Goal: Task Accomplishment & Management: Manage account settings

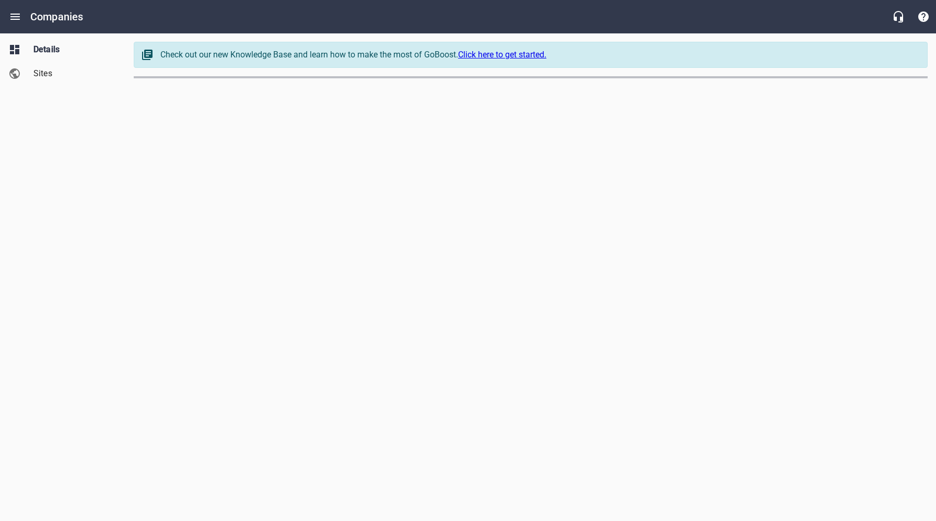
select select "[US_STATE]"
select select "5"
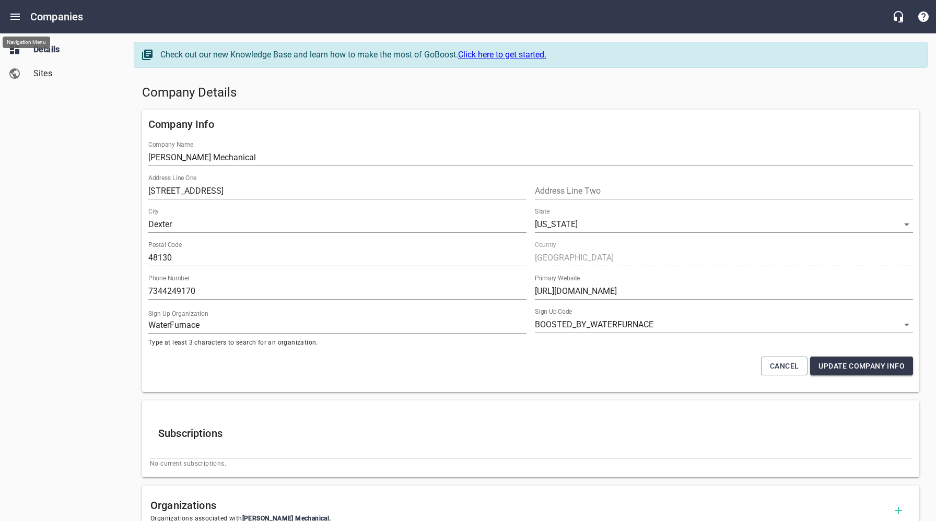
click at [20, 19] on icon "Open drawer" at bounding box center [15, 16] width 13 height 13
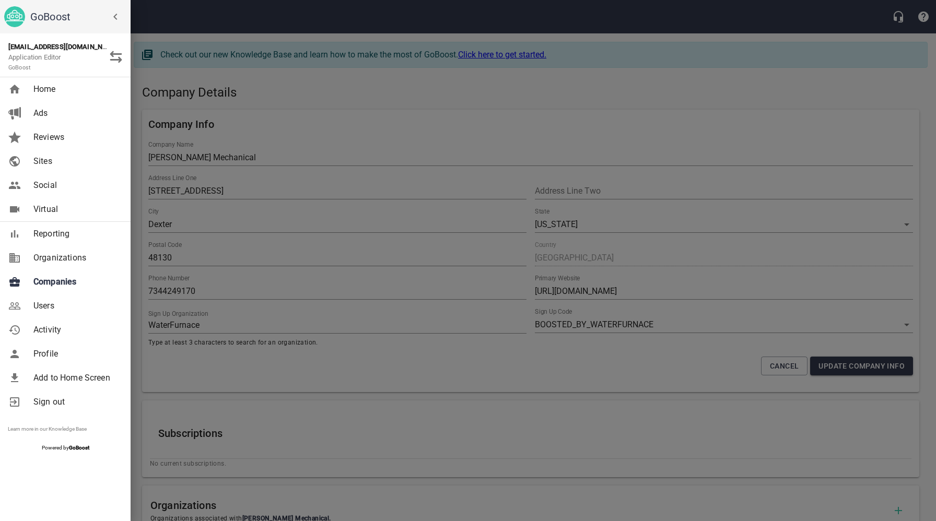
click at [61, 278] on span "Companies" at bounding box center [75, 282] width 85 height 13
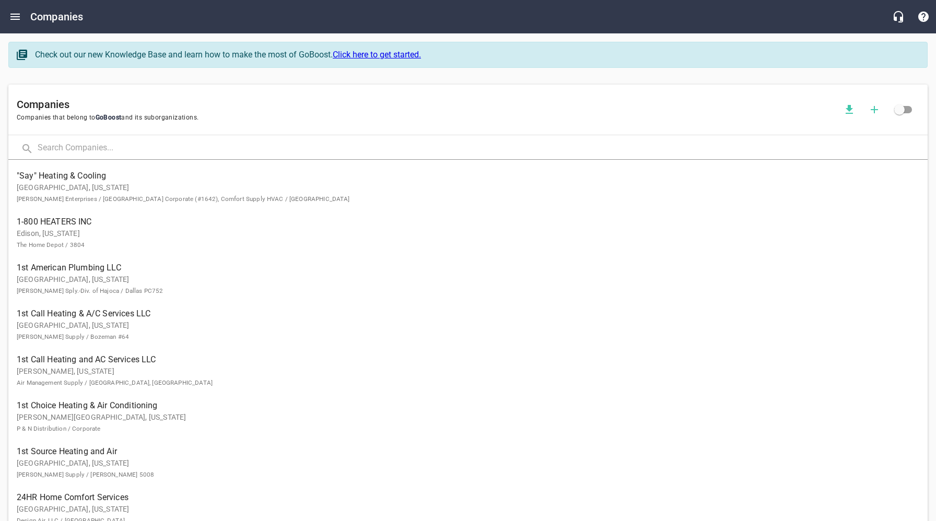
click at [166, 150] on input "text" at bounding box center [483, 148] width 890 height 22
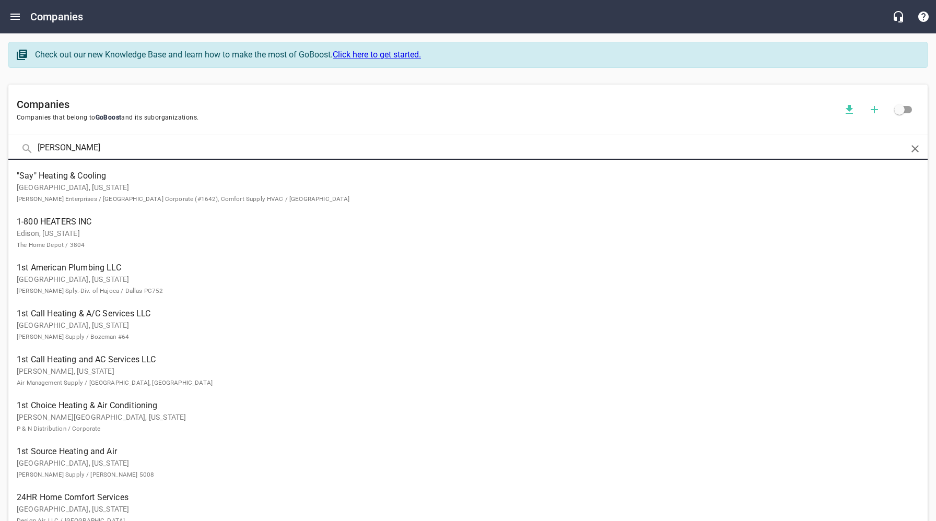
type input "[PERSON_NAME]"
click button at bounding box center [0, 0] width 0 height 0
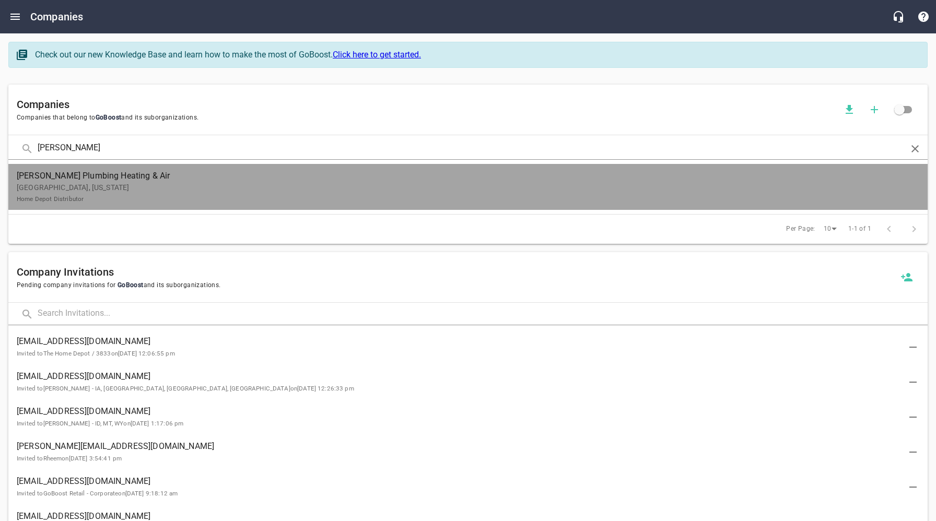
click at [156, 204] on p "[GEOGRAPHIC_DATA], [US_STATE] Home Depot Distributor" at bounding box center [460, 193] width 886 height 22
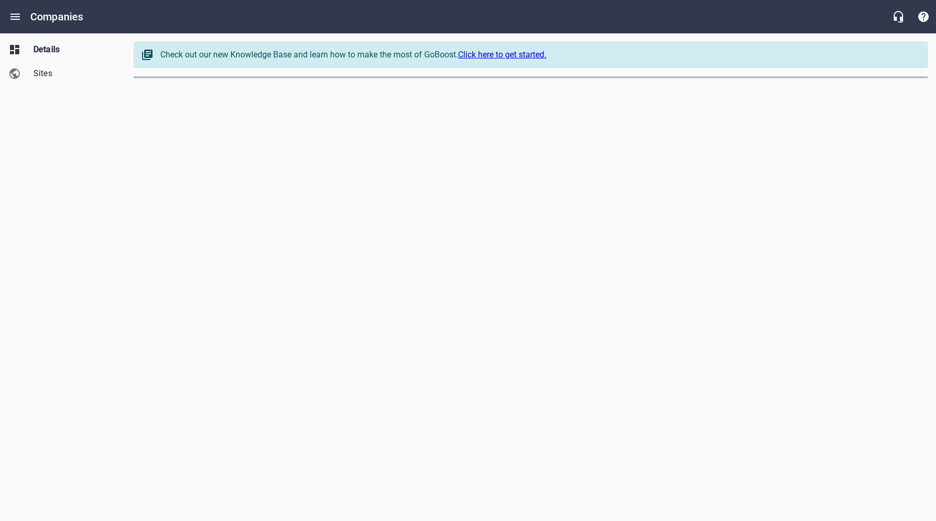
select select "[US_STATE]"
select select "62"
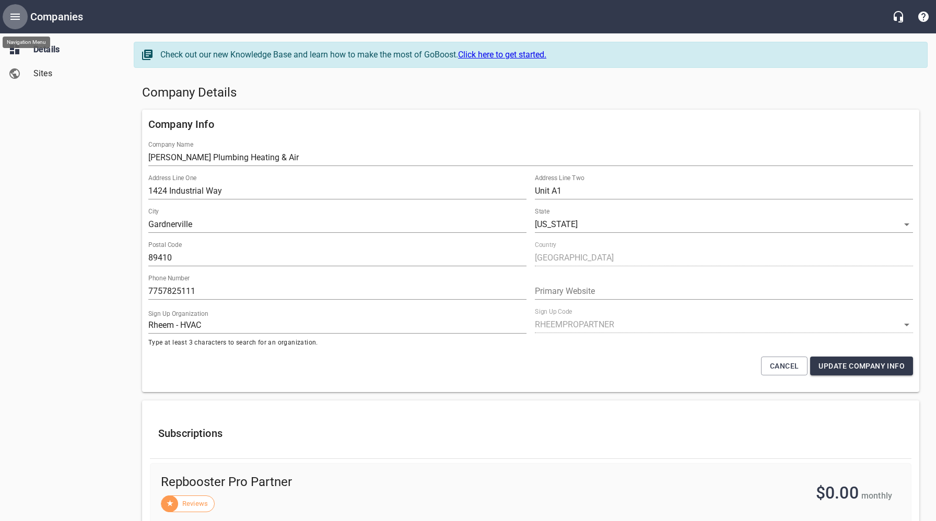
click at [22, 21] on button "Open drawer" at bounding box center [15, 16] width 25 height 25
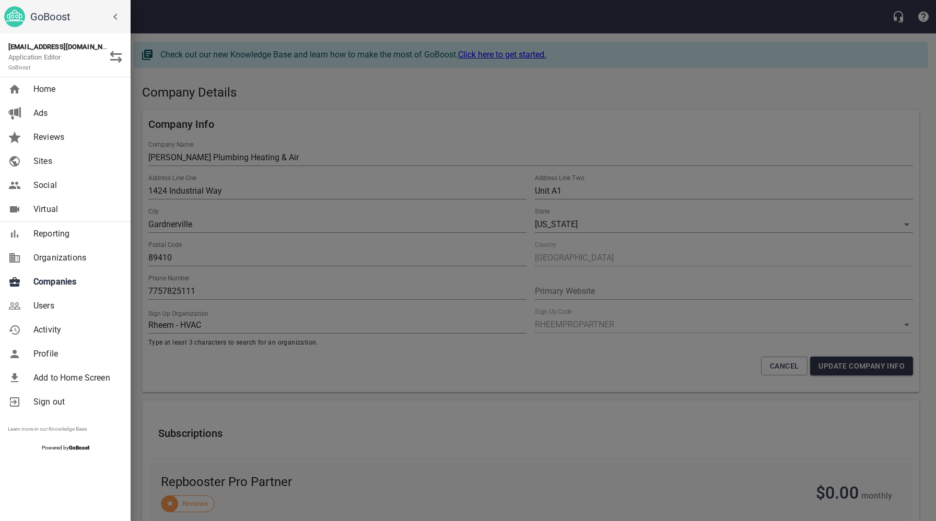
drag, startPoint x: 264, startPoint y: 231, endPoint x: 256, endPoint y: 225, distance: 10.0
click at [264, 230] on div at bounding box center [468, 260] width 936 height 521
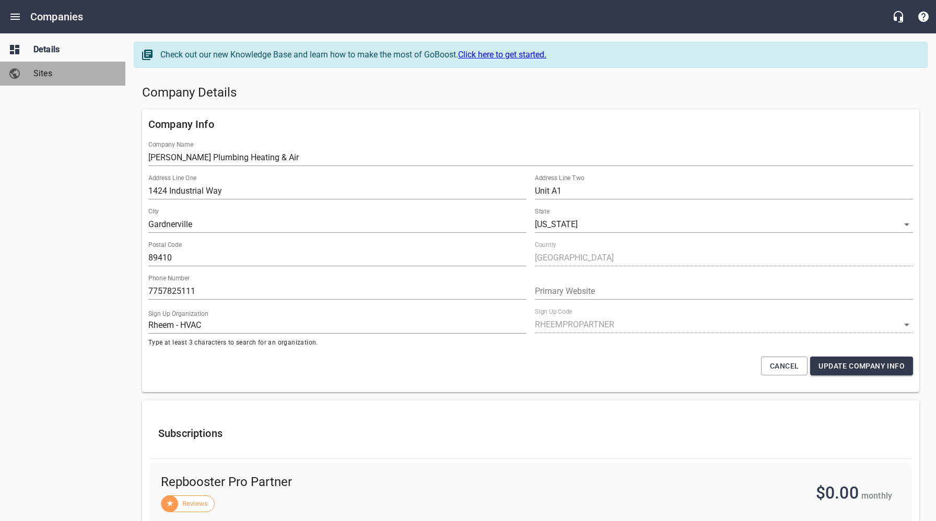
click at [51, 73] on span "Sites" at bounding box center [72, 73] width 79 height 13
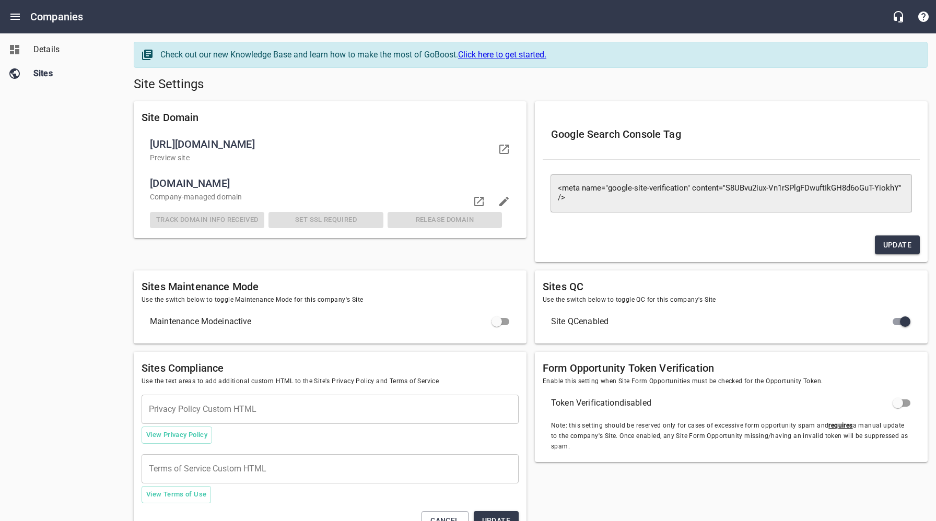
click at [43, 54] on span "Details" at bounding box center [72, 49] width 79 height 13
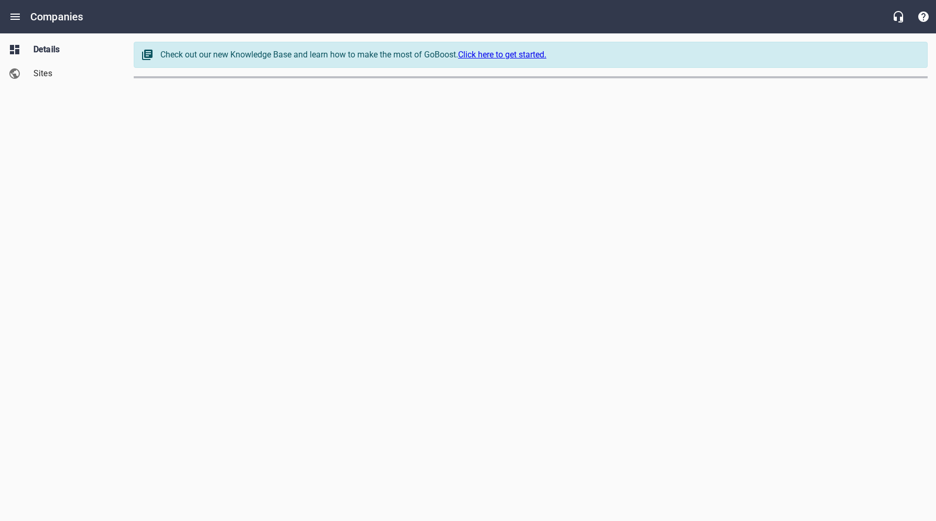
select select "[US_STATE]"
select select "62"
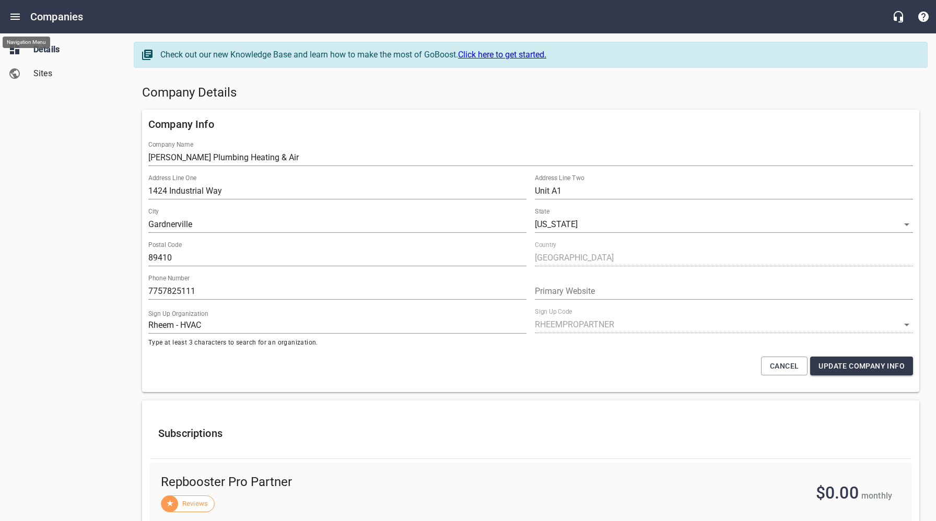
click at [13, 15] on icon "Open drawer" at bounding box center [15, 16] width 13 height 13
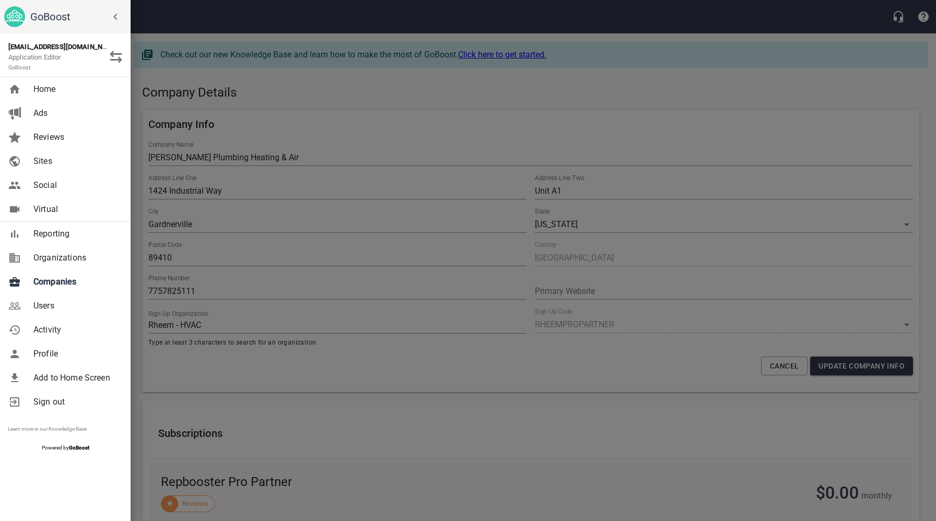
click at [207, 234] on div at bounding box center [468, 260] width 936 height 521
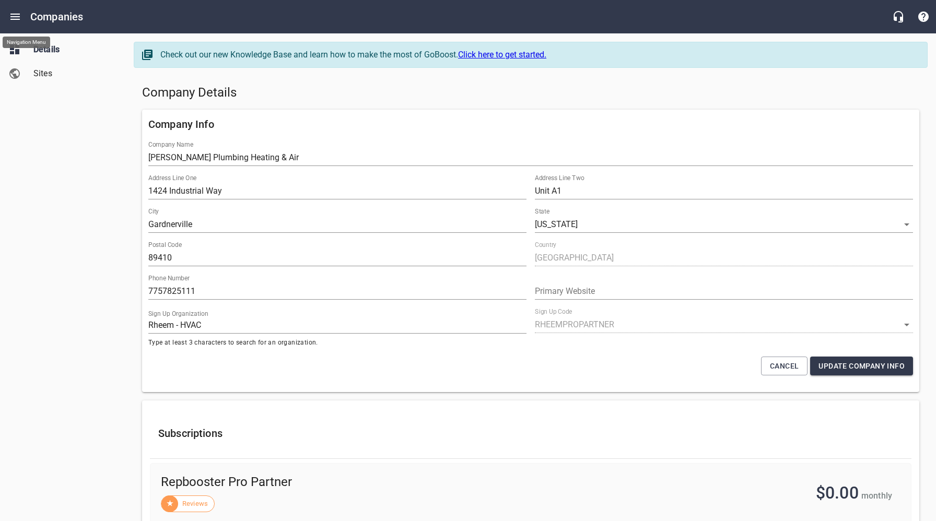
click at [16, 19] on icon "Open drawer" at bounding box center [14, 17] width 9 height 6
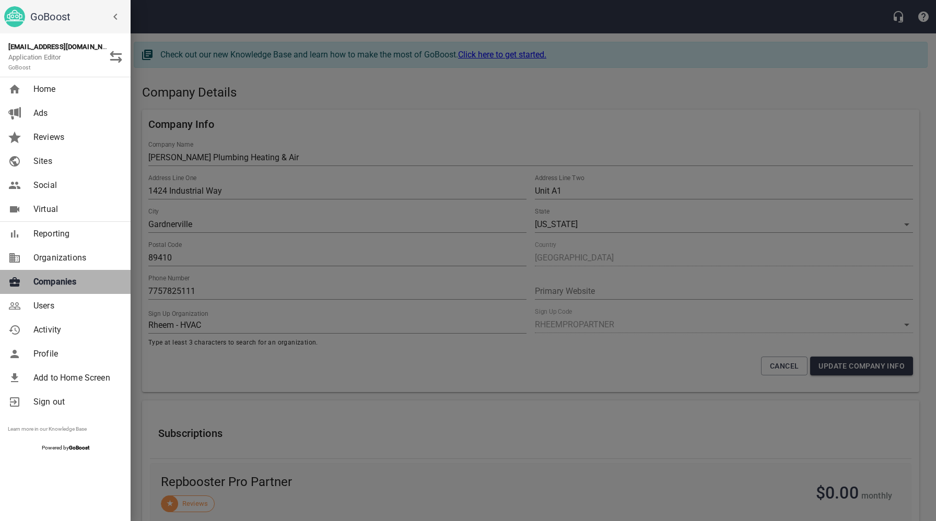
click at [58, 285] on span "Companies" at bounding box center [75, 282] width 85 height 13
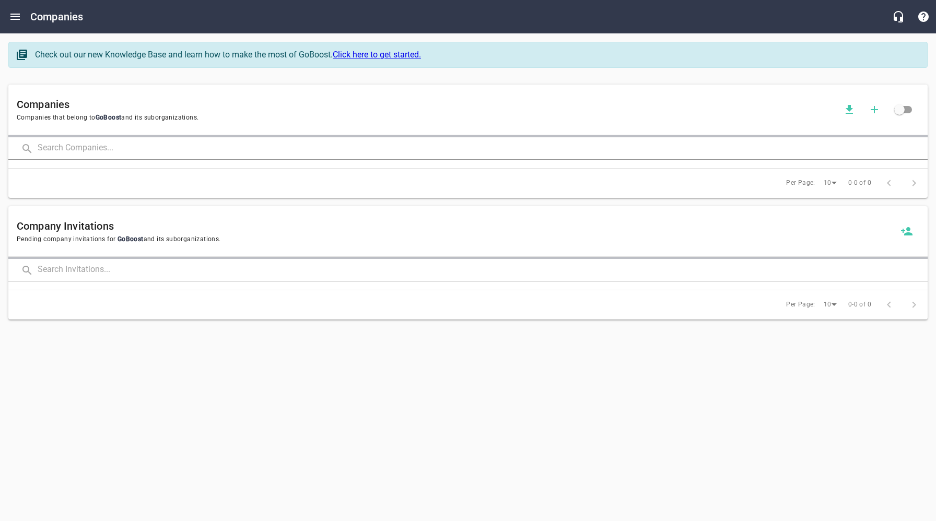
click at [189, 146] on input "text" at bounding box center [483, 148] width 890 height 22
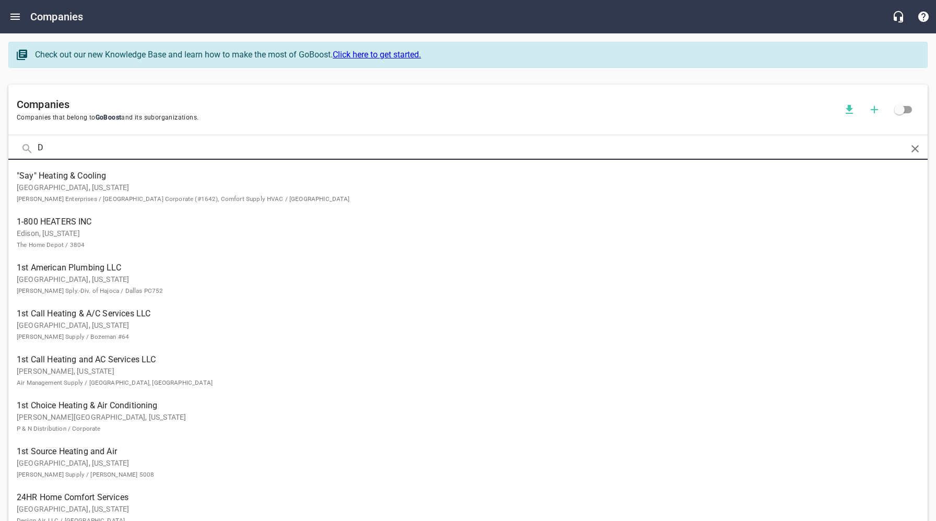
type input "D"
type input "/"
type input "E & D"
click button at bounding box center [0, 0] width 0 height 0
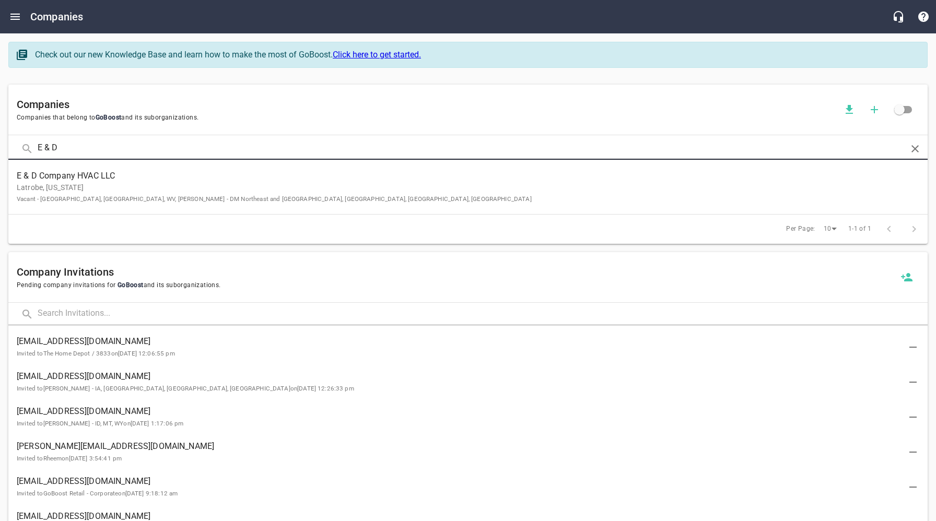
click at [187, 182] on p "Latrobe, [US_STATE] Vacant - [GEOGRAPHIC_DATA], [GEOGRAPHIC_DATA], WV, [PERSON_…" at bounding box center [460, 193] width 886 height 22
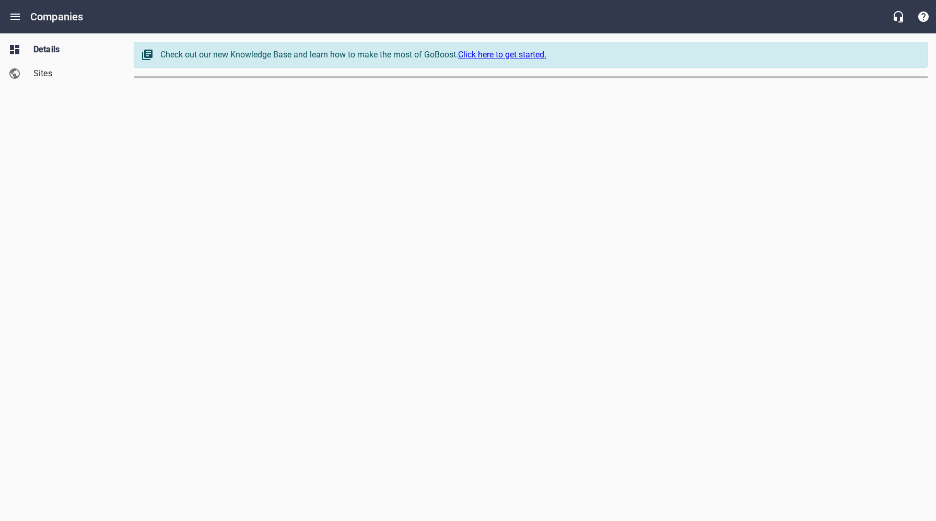
select select "[US_STATE]"
select select "5"
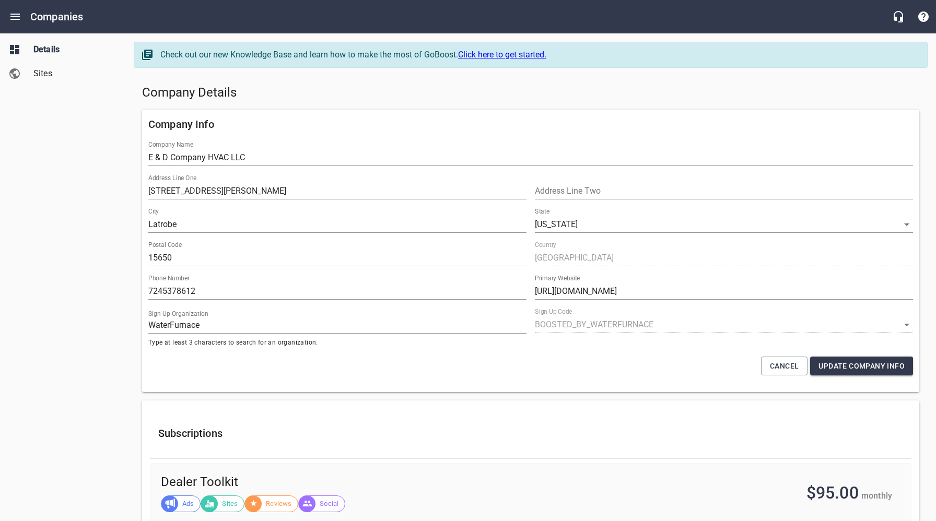
click at [514, 84] on div "Company Details" at bounding box center [531, 92] width 786 height 25
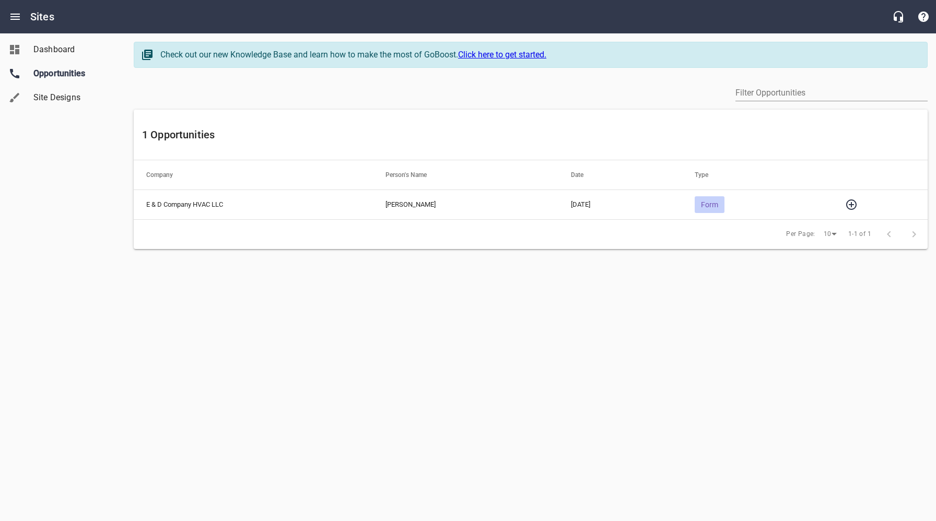
click at [853, 203] on icon "button" at bounding box center [851, 205] width 13 height 13
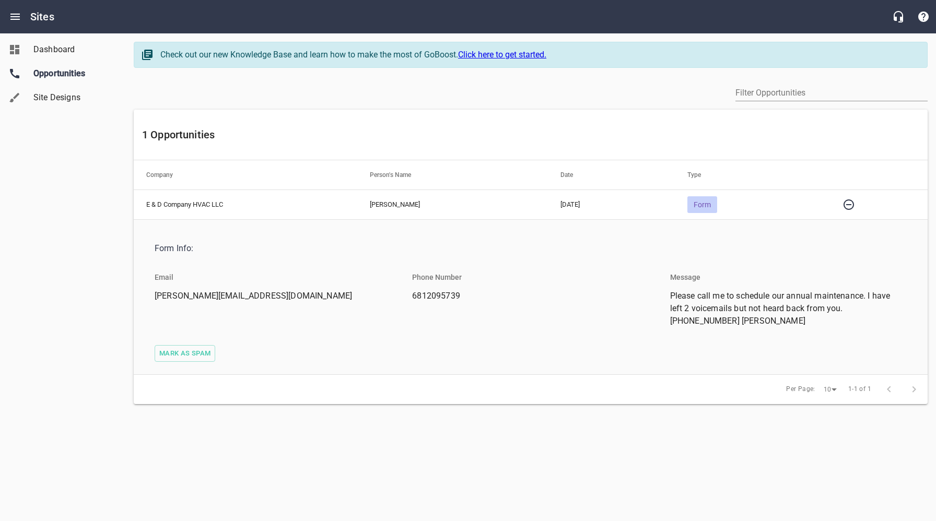
click at [103, 253] on div "Dashboard Opportunities Site Designs" at bounding box center [63, 260] width 126 height 521
click at [201, 363] on div "Form Info: Email chris.biomedics@yahoo.com Phone Number 6812095739 Message Plea…" at bounding box center [531, 297] width 794 height 155
